Goal: Entertainment & Leisure: Browse casually

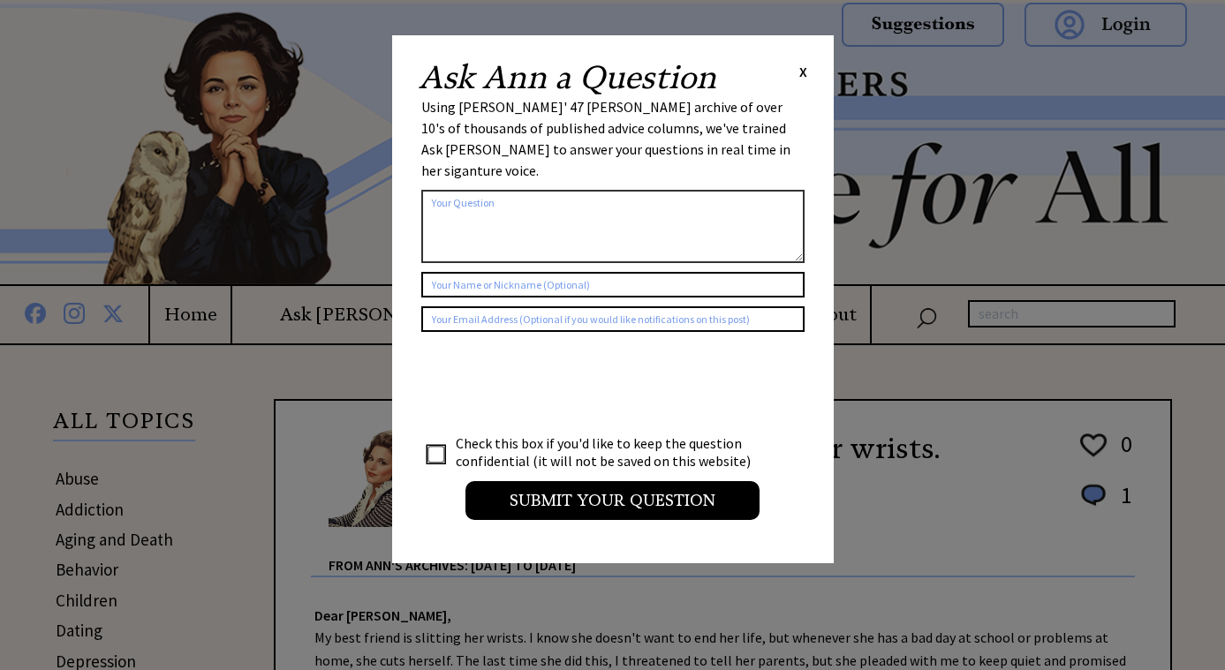
click at [801, 64] on span "X" at bounding box center [803, 72] width 8 height 18
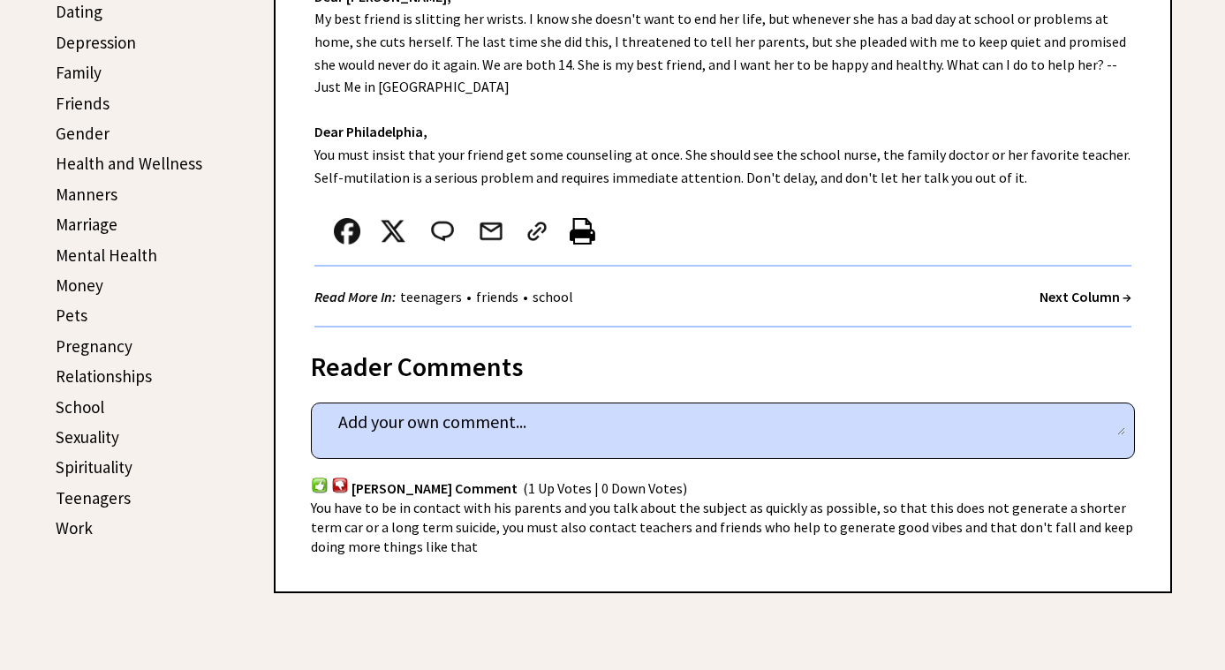
scroll to position [616, 0]
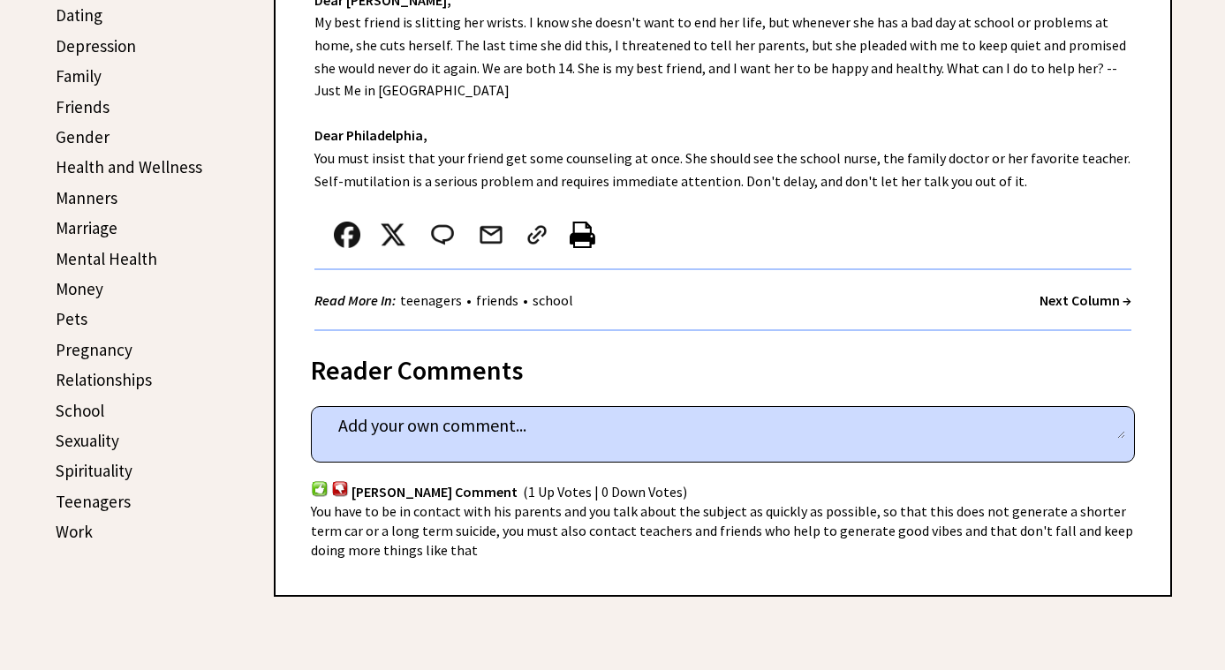
click at [1098, 292] on strong "Next Column →" at bounding box center [1086, 300] width 92 height 18
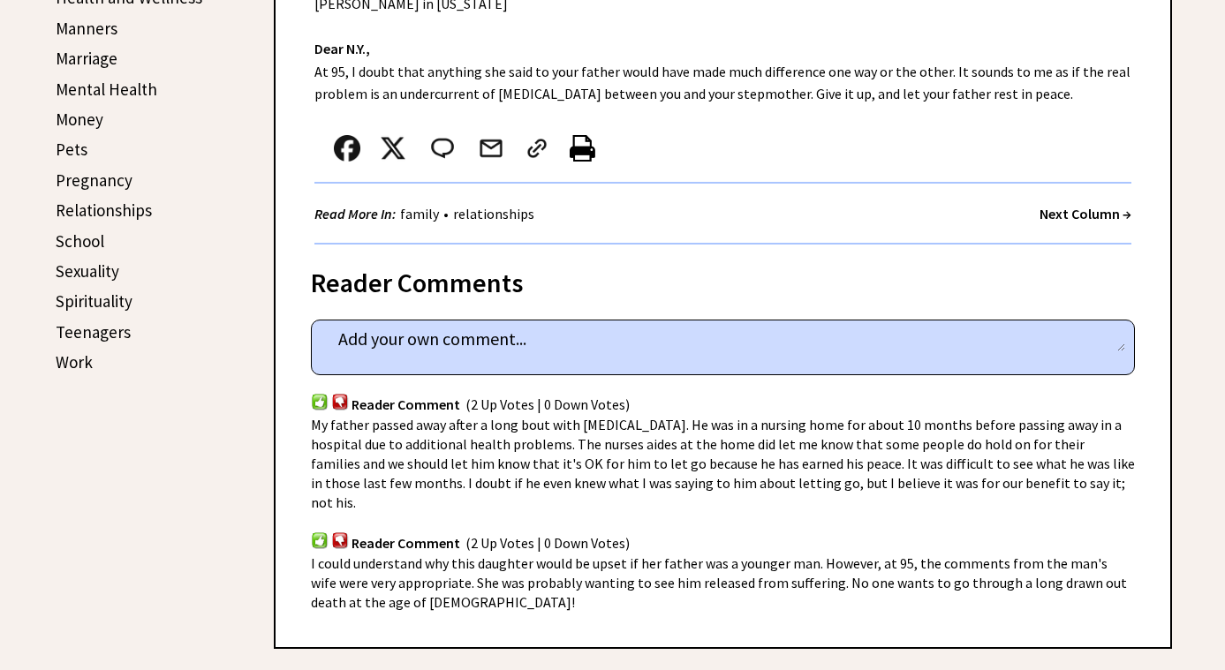
scroll to position [765, 0]
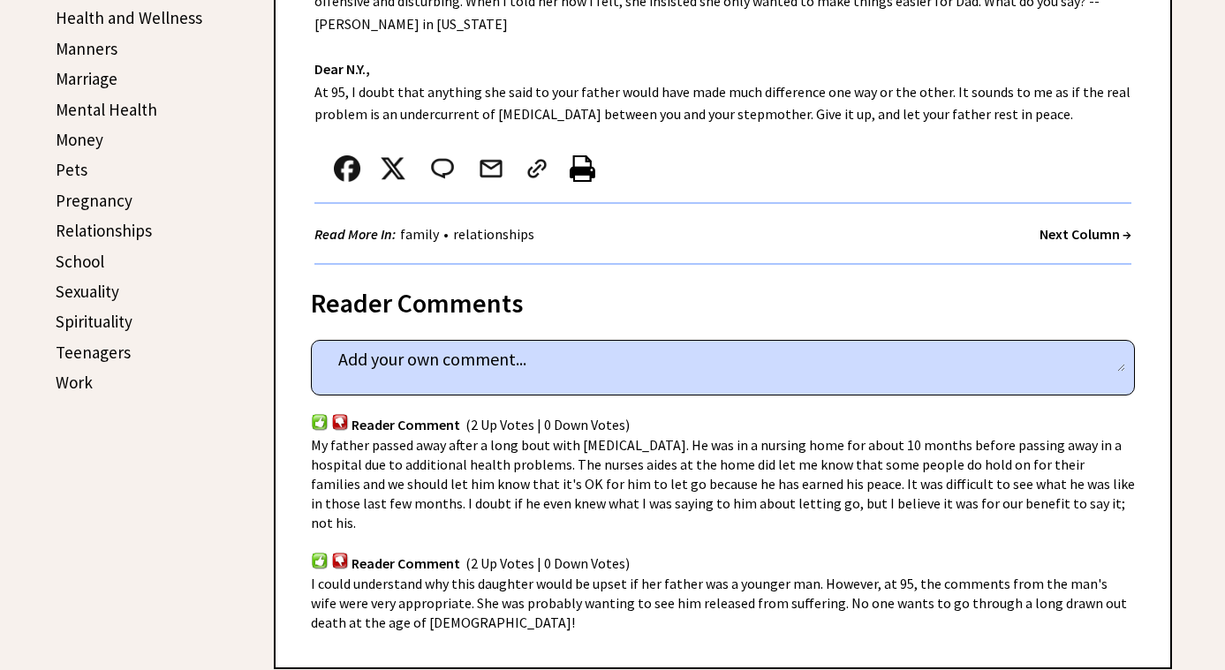
click at [1088, 225] on strong "Next Column →" at bounding box center [1086, 234] width 92 height 18
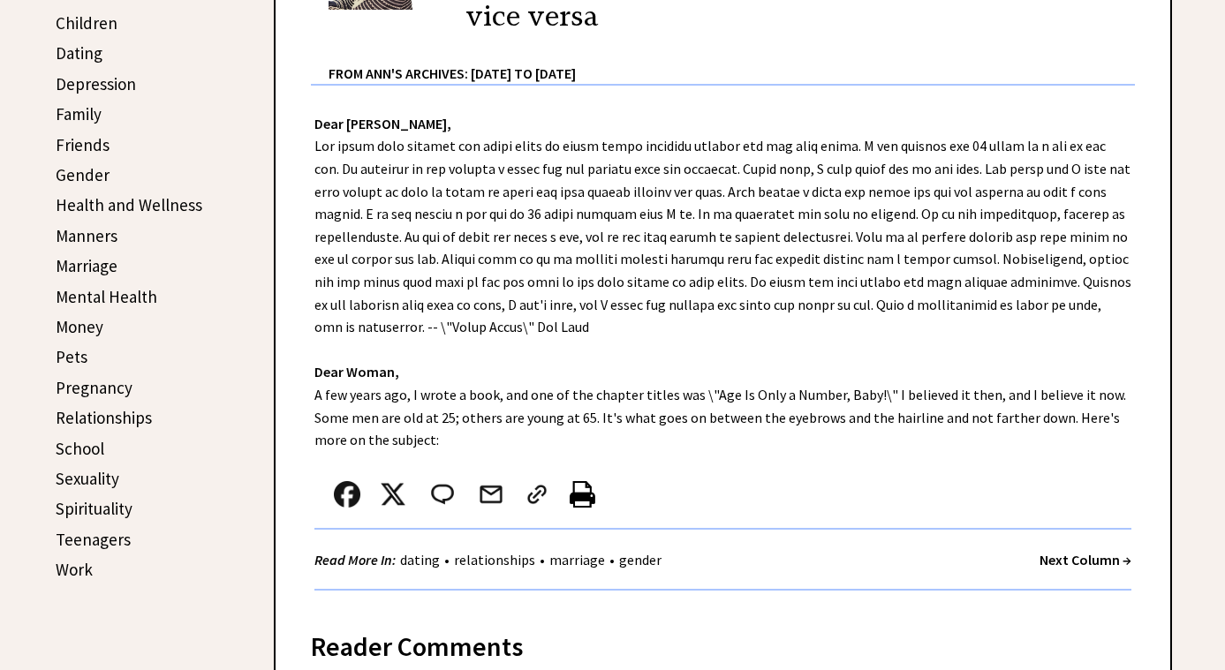
scroll to position [591, 0]
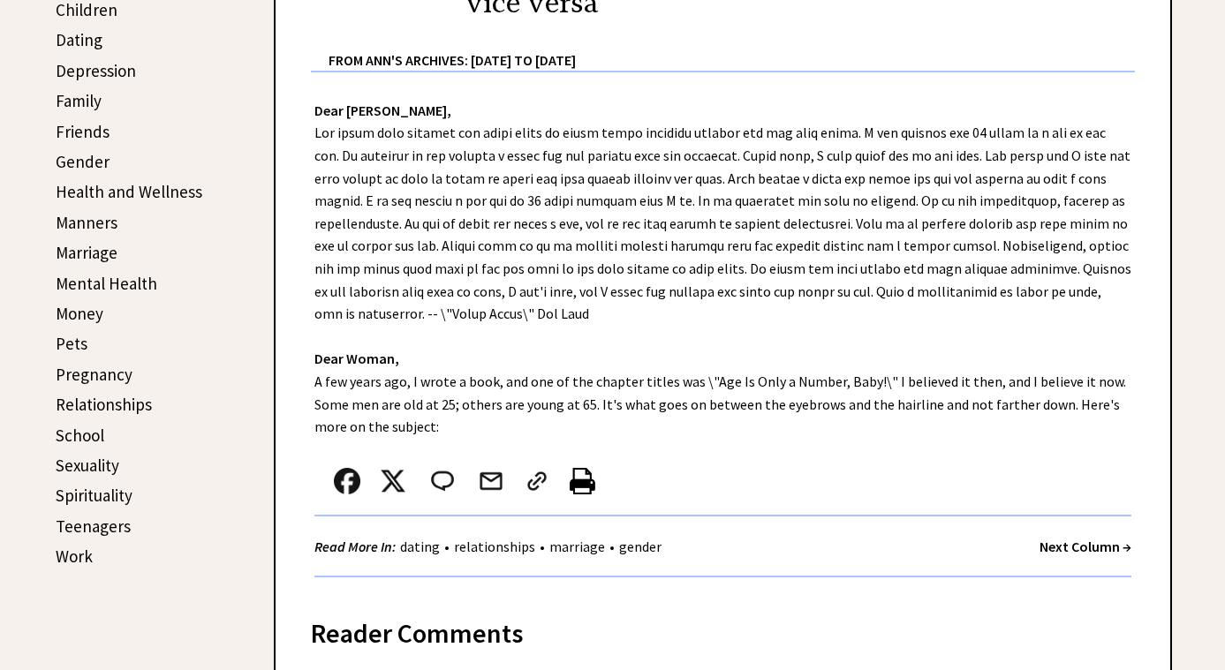
click at [1083, 538] on strong "Next Column →" at bounding box center [1086, 547] width 92 height 18
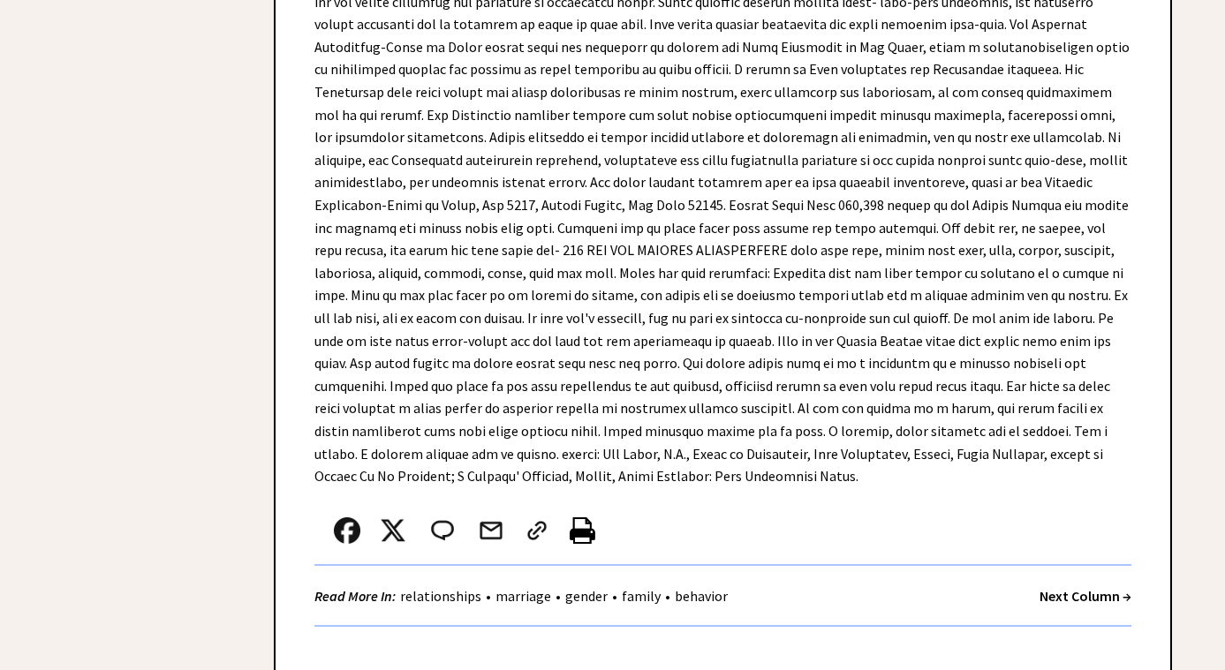
scroll to position [7892, 0]
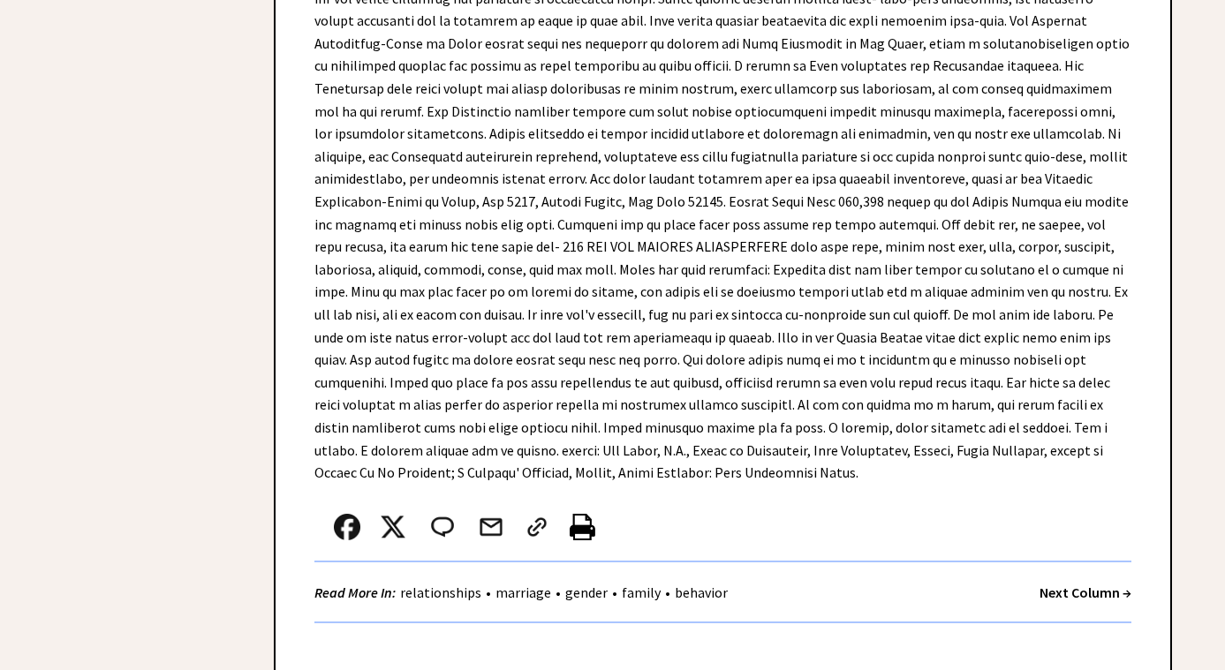
click at [1086, 584] on strong "Next Column →" at bounding box center [1086, 593] width 92 height 18
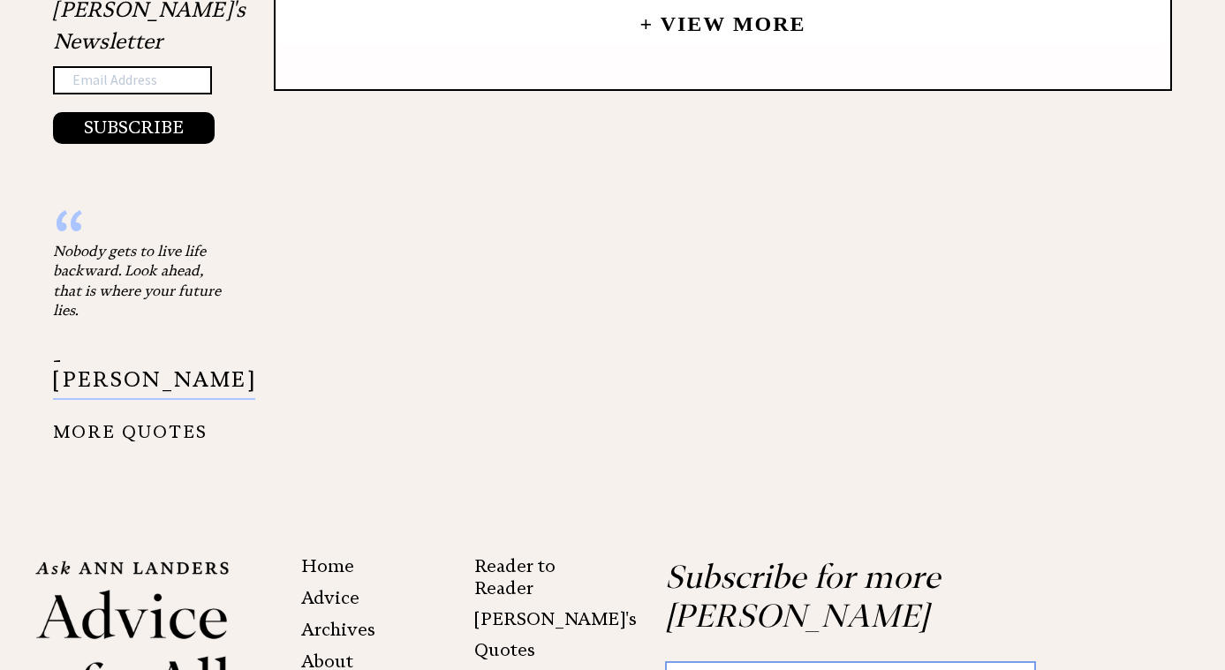
scroll to position [1977, 0]
